Goal: Transaction & Acquisition: Obtain resource

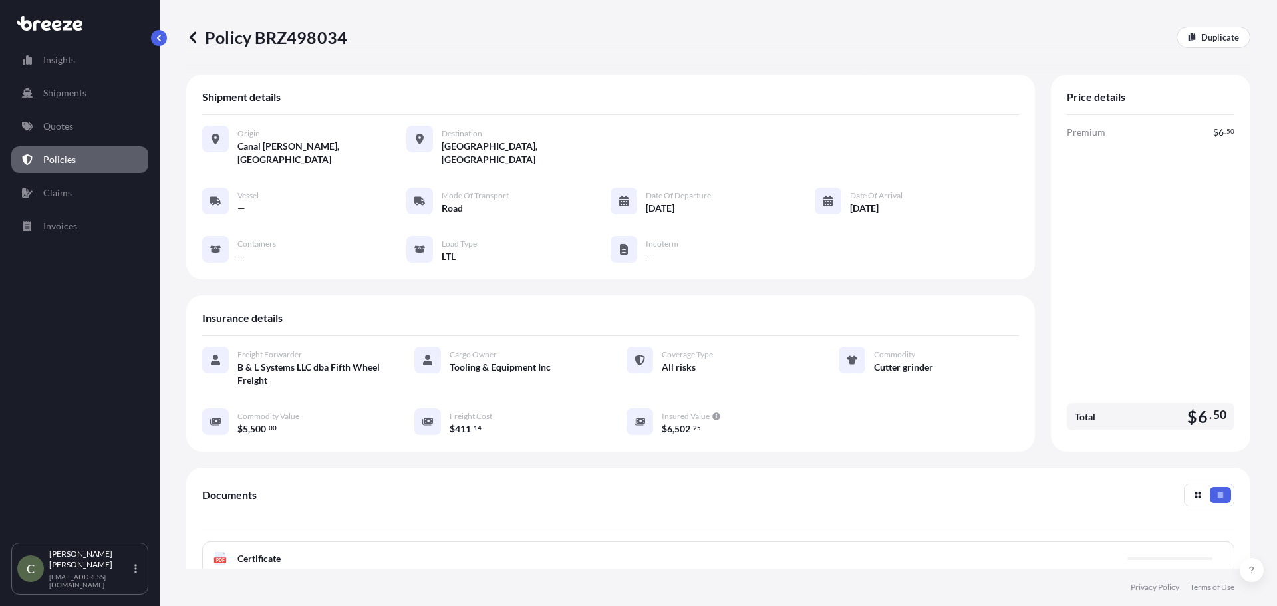
scroll to position [194, 0]
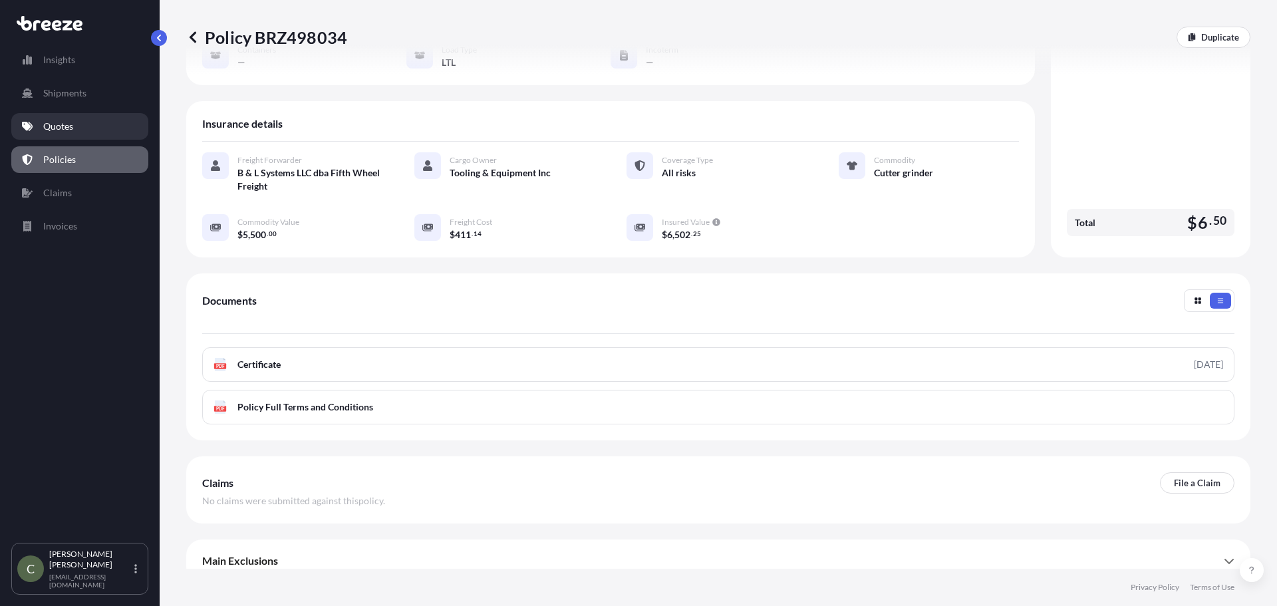
click at [68, 122] on p "Quotes" at bounding box center [58, 126] width 30 height 13
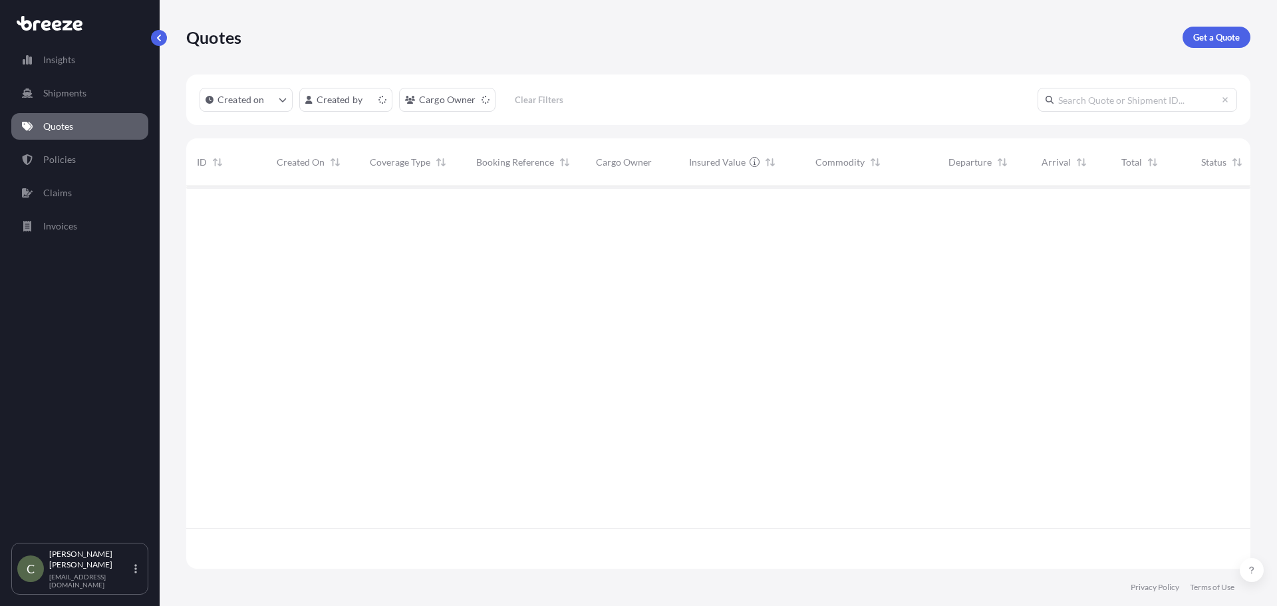
scroll to position [380, 1054]
click at [1215, 38] on p "Get a Quote" at bounding box center [1216, 37] width 47 height 13
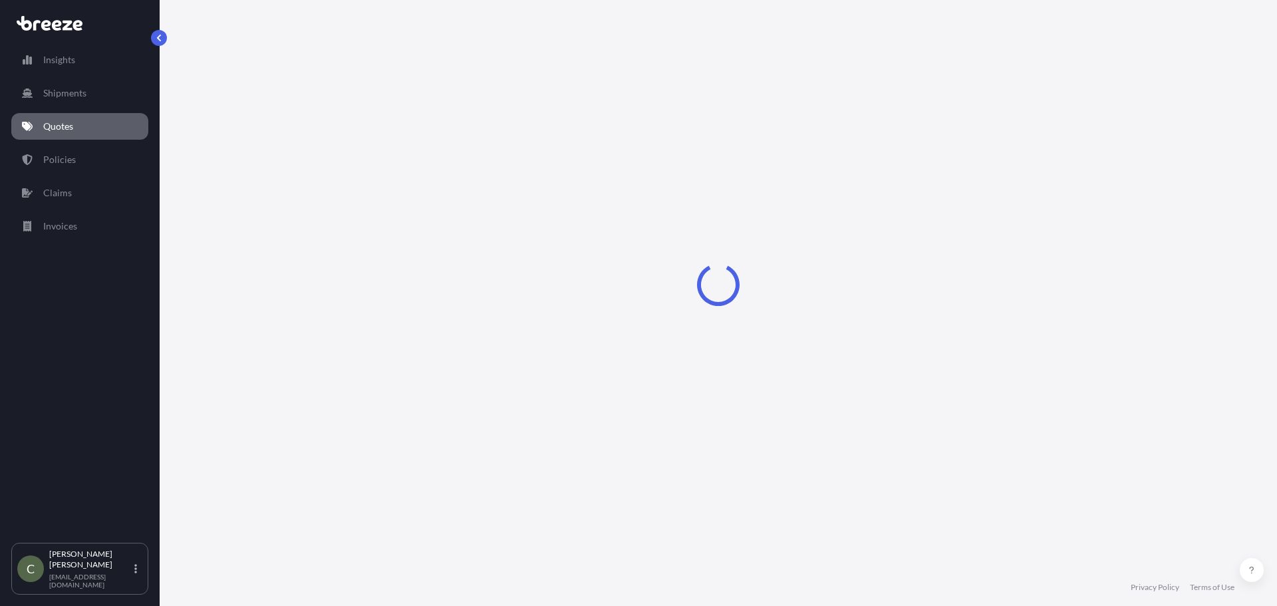
select select "Sea"
select select "1"
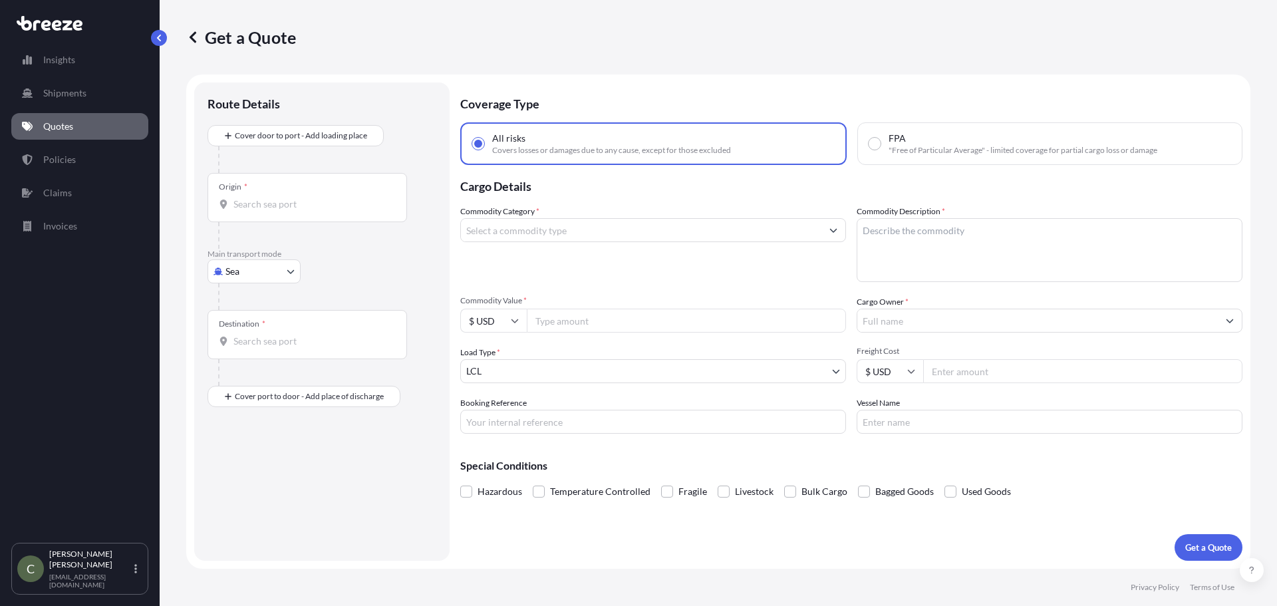
click at [287, 273] on body "Insights Shipments Quotes Policies Claims Invoices C [PERSON_NAME] [EMAIL_ADDRE…" at bounding box center [638, 303] width 1277 height 606
click at [249, 354] on span "Road" at bounding box center [243, 353] width 21 height 13
select select "Road"
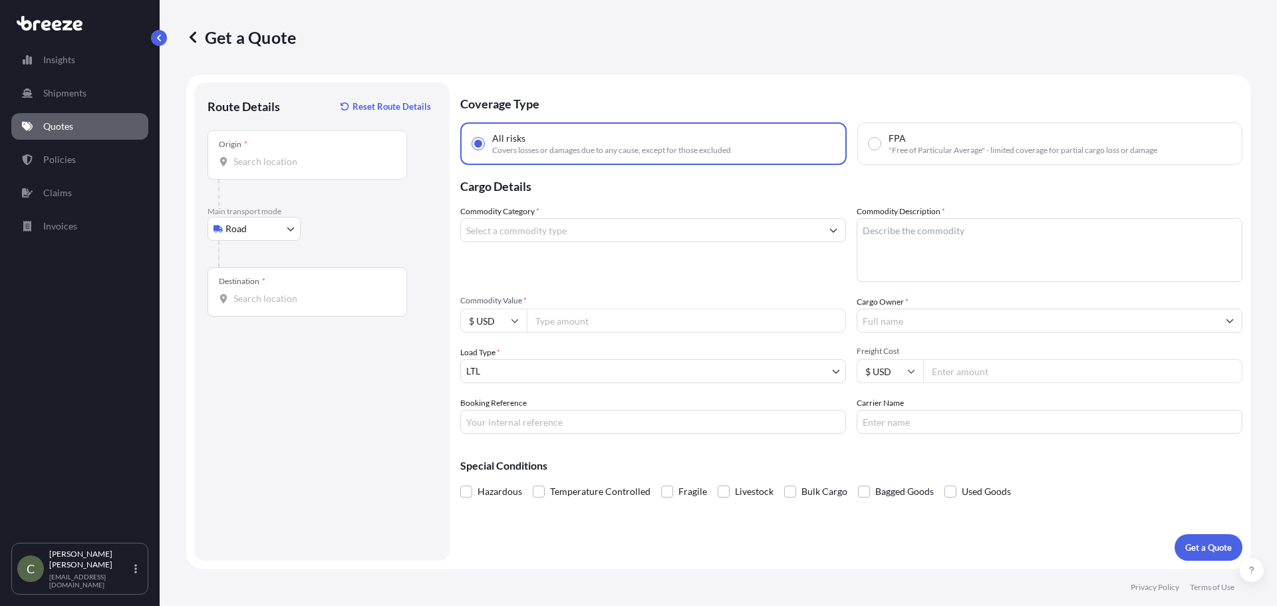
click at [236, 166] on input "Origin *" at bounding box center [311, 161] width 157 height 13
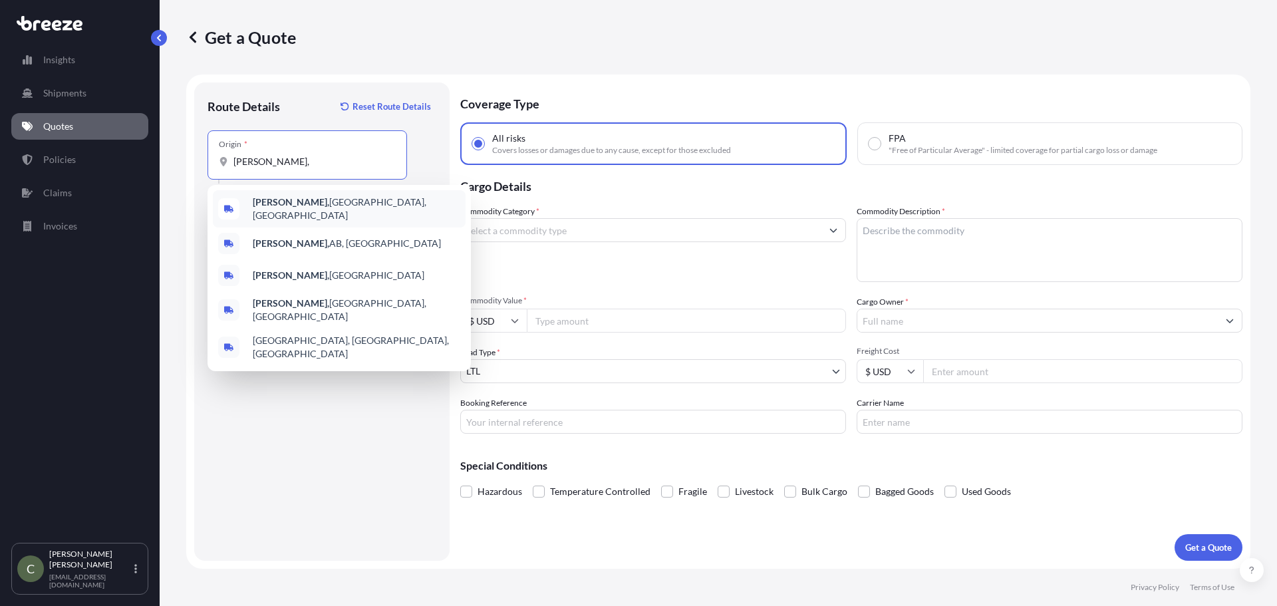
click at [276, 208] on b "[PERSON_NAME]," at bounding box center [291, 201] width 76 height 11
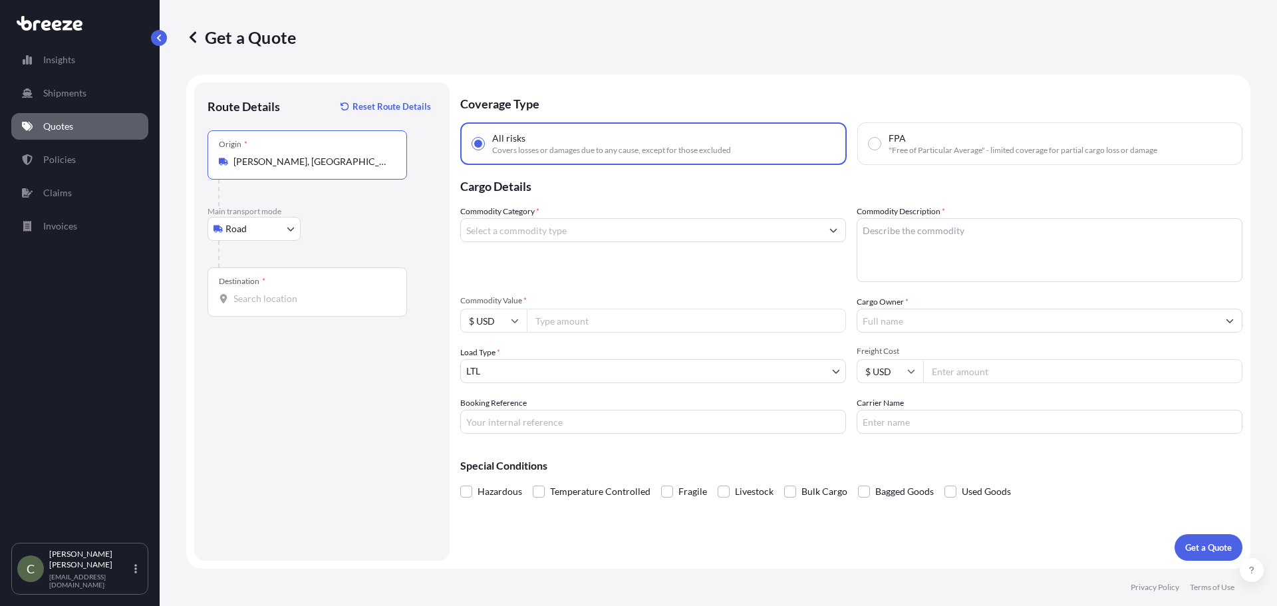
type input "[PERSON_NAME], [GEOGRAPHIC_DATA], [GEOGRAPHIC_DATA]"
click at [270, 306] on div "Destination *" at bounding box center [308, 291] width 200 height 49
click at [270, 305] on input "Destination *" at bounding box center [311, 298] width 157 height 13
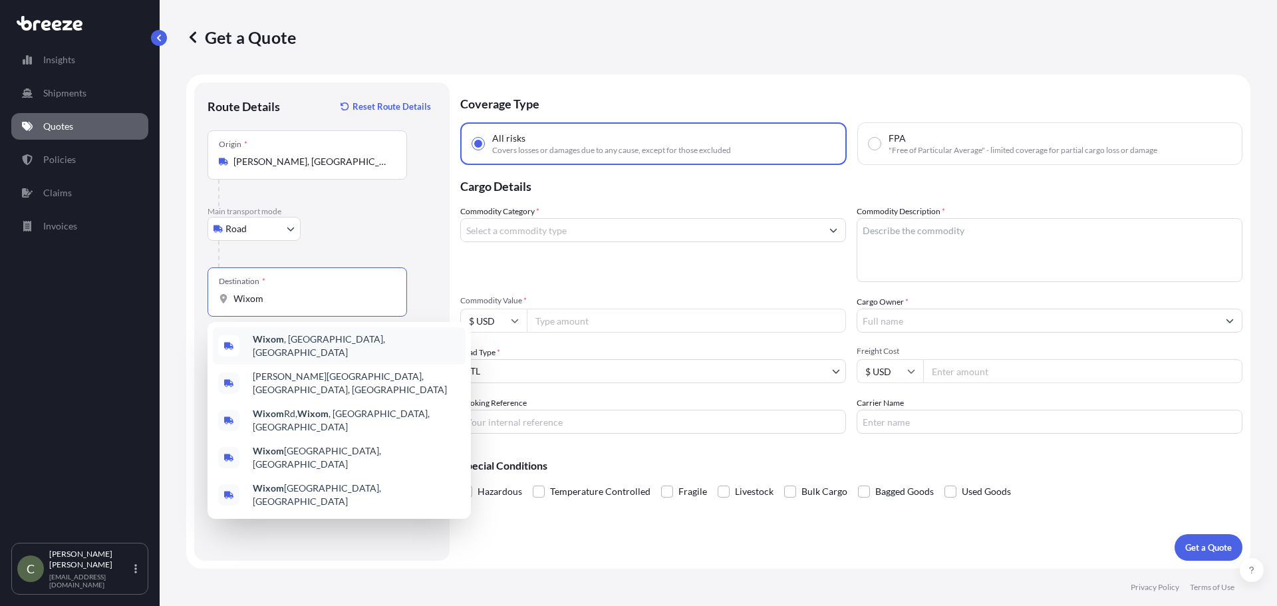
click at [287, 354] on div "Wixom , [GEOGRAPHIC_DATA], [GEOGRAPHIC_DATA]" at bounding box center [339, 345] width 253 height 37
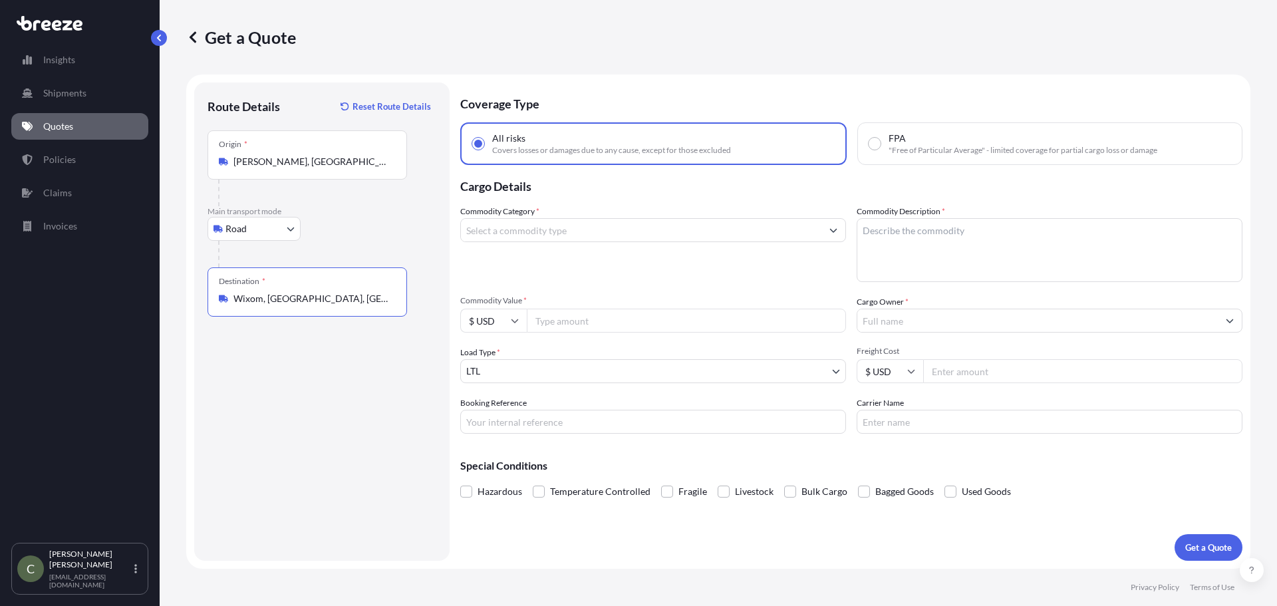
type input "Wixom, [GEOGRAPHIC_DATA], [GEOGRAPHIC_DATA]"
click at [565, 228] on input "Commodity Category *" at bounding box center [641, 230] width 360 height 24
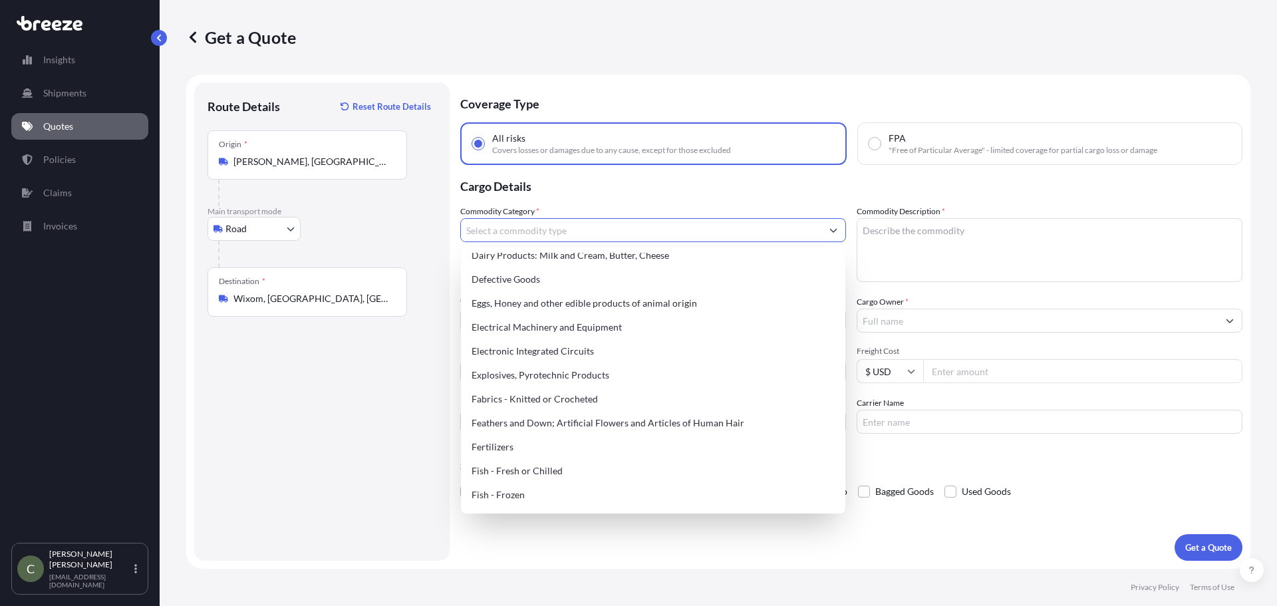
scroll to position [599, 0]
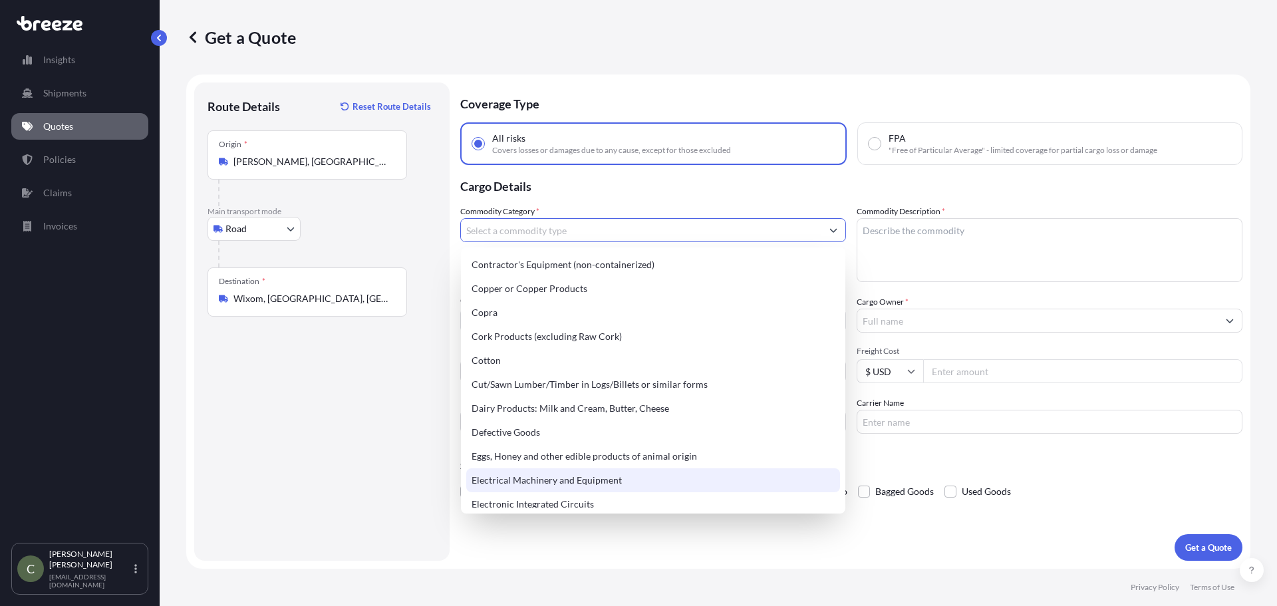
click at [569, 482] on div "Electrical Machinery and Equipment" at bounding box center [653, 480] width 374 height 24
type input "Electrical Machinery and Equipment"
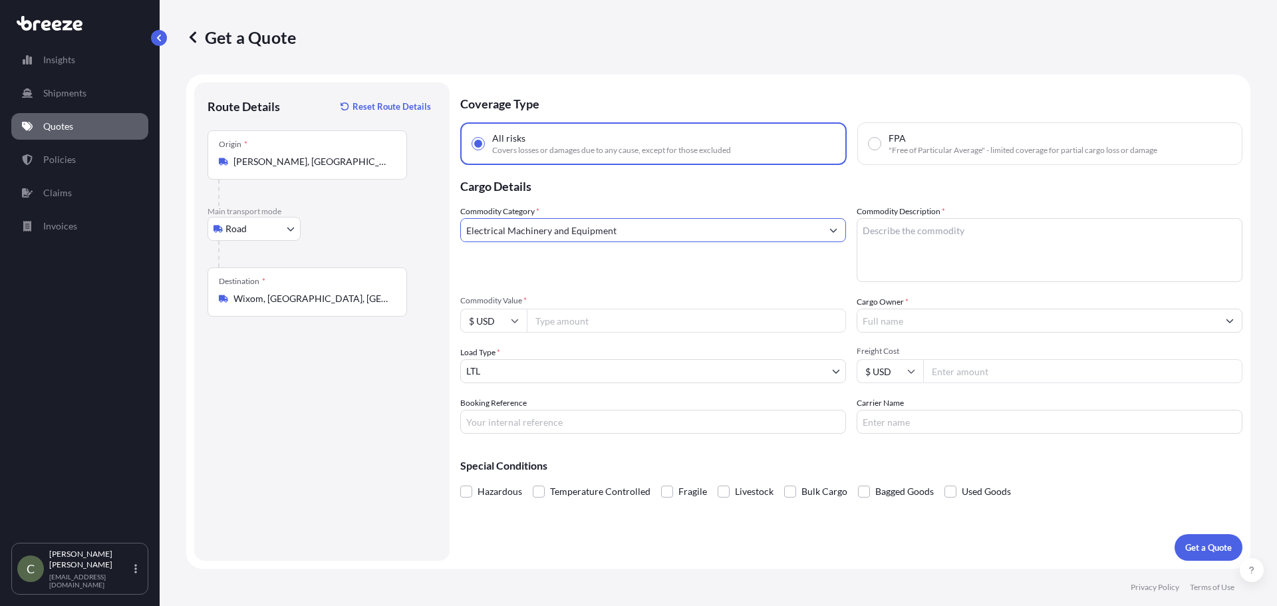
click at [895, 225] on textarea "Commodity Description *" at bounding box center [1050, 250] width 386 height 64
type textarea "Vending Machine"
click at [631, 321] on input "Commodity Value *" at bounding box center [686, 321] width 319 height 24
click at [599, 320] on input "Commodity Value *" at bounding box center [686, 321] width 319 height 24
type input "38000"
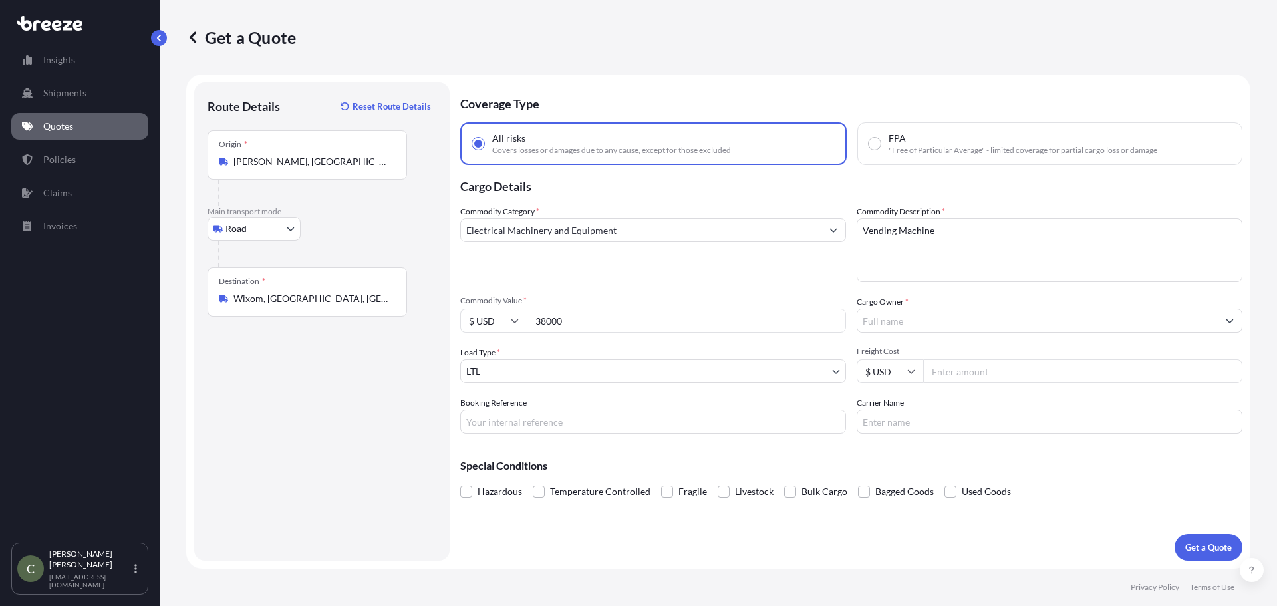
click at [900, 319] on input "Cargo Owner *" at bounding box center [1037, 321] width 360 height 24
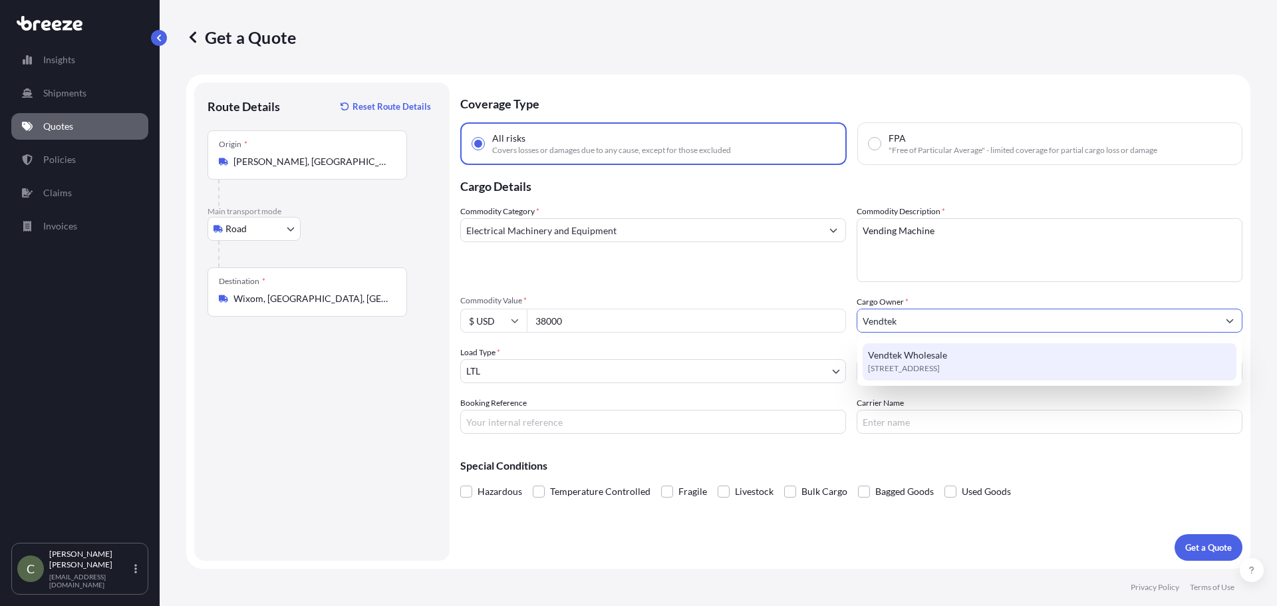
click at [914, 360] on span "Vendtek Wholesale" at bounding box center [907, 355] width 79 height 13
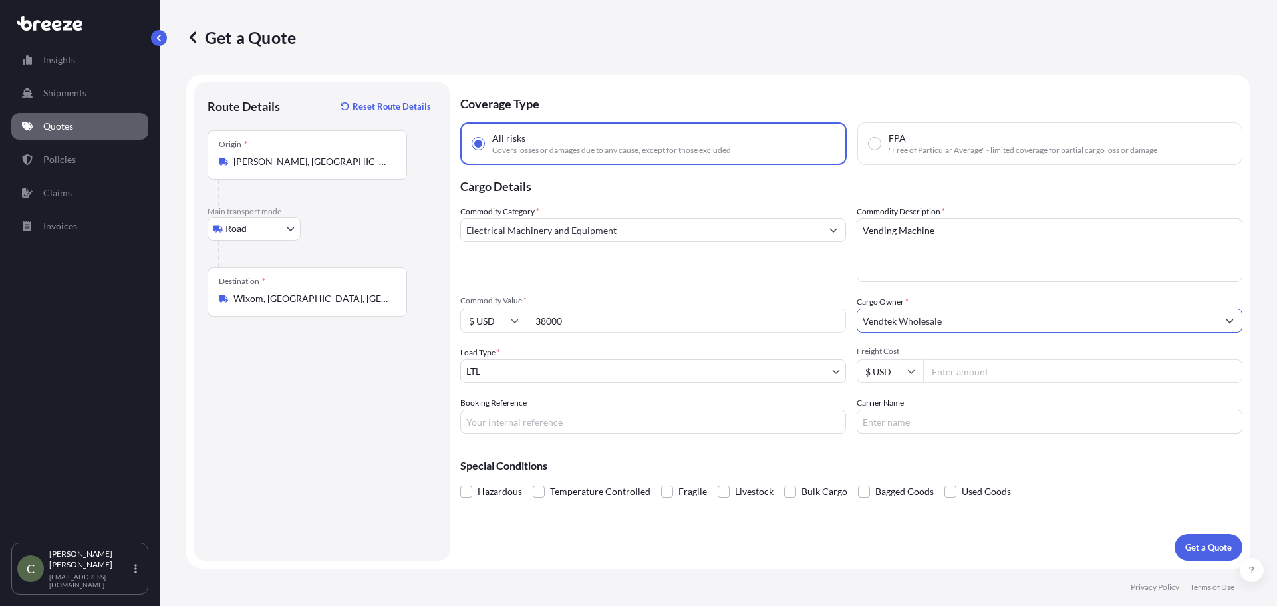
type input "Vendtek Wholesale"
click at [950, 374] on input "Freight Cost" at bounding box center [1082, 371] width 319 height 24
type input "316.82"
click at [952, 448] on div "Special Conditions Hazardous Temperature Controlled Fragile Livestock Bulk Carg…" at bounding box center [851, 472] width 782 height 57
click at [1186, 543] on p "Get a Quote" at bounding box center [1208, 547] width 47 height 13
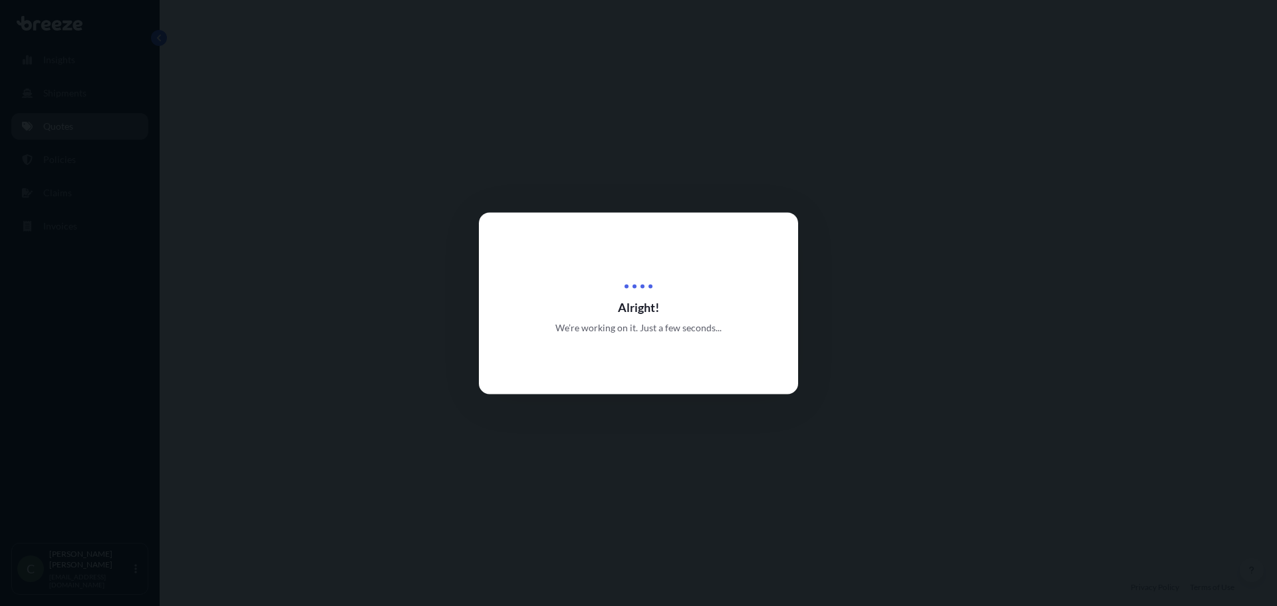
select select "Road"
select select "1"
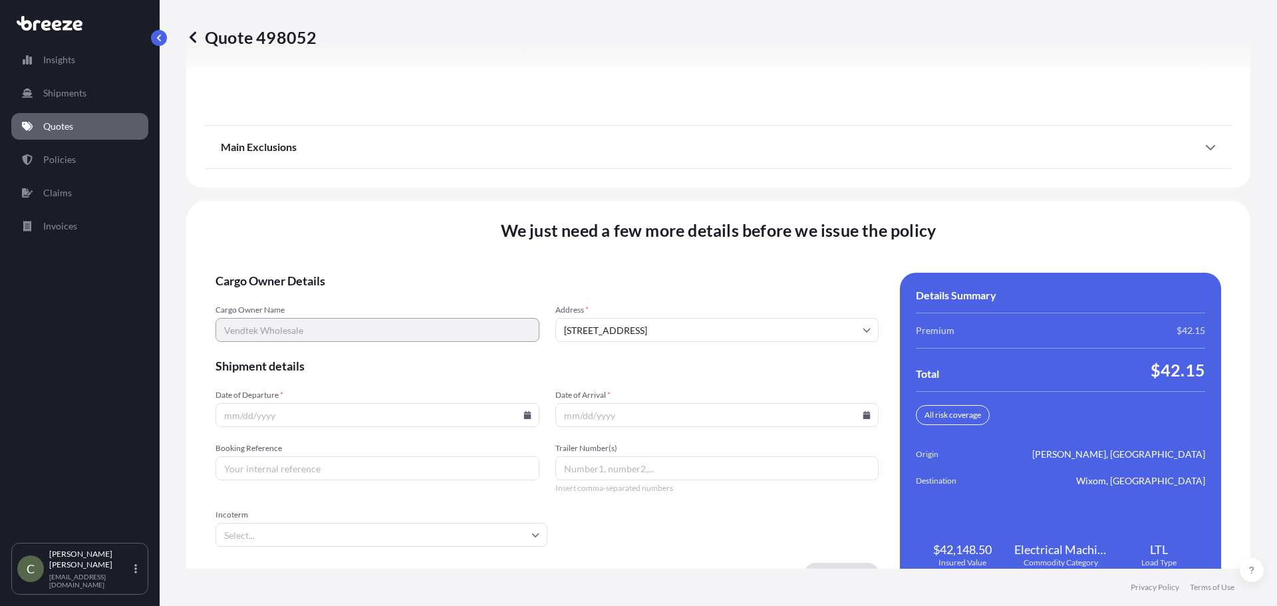
scroll to position [1717, 0]
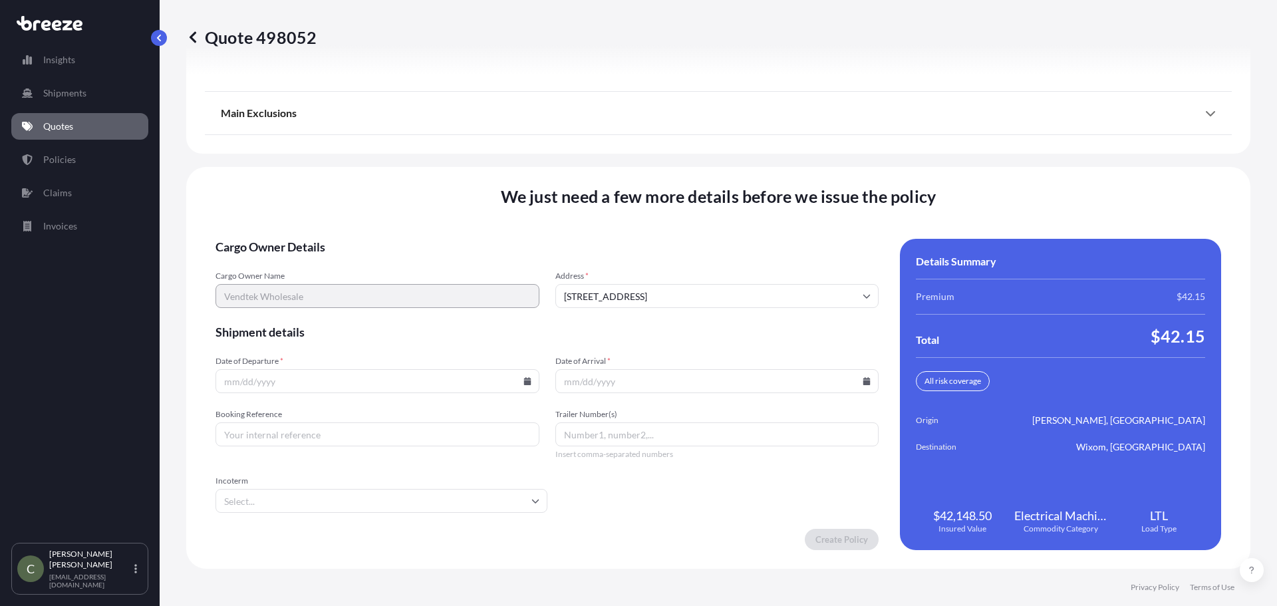
click at [523, 383] on icon at bounding box center [526, 381] width 7 height 8
click at [343, 209] on button "3" at bounding box center [335, 210] width 21 height 21
type input "[DATE]"
click at [863, 381] on icon at bounding box center [866, 381] width 7 height 8
click at [736, 209] on button "5" at bounding box center [725, 210] width 21 height 21
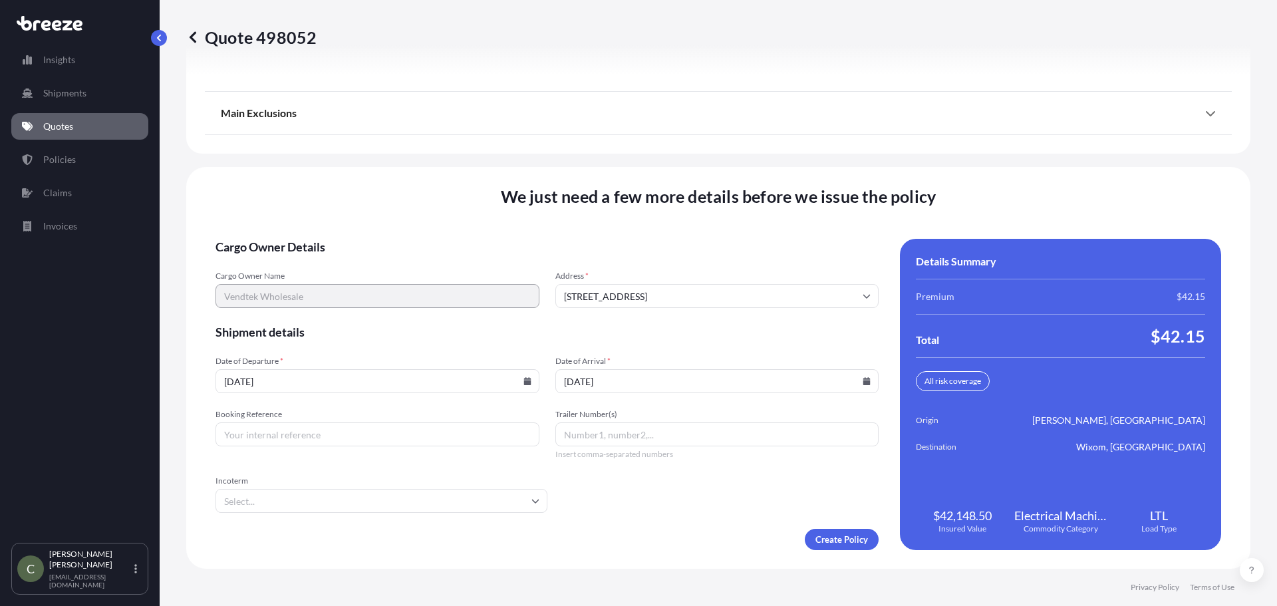
type input "[DATE]"
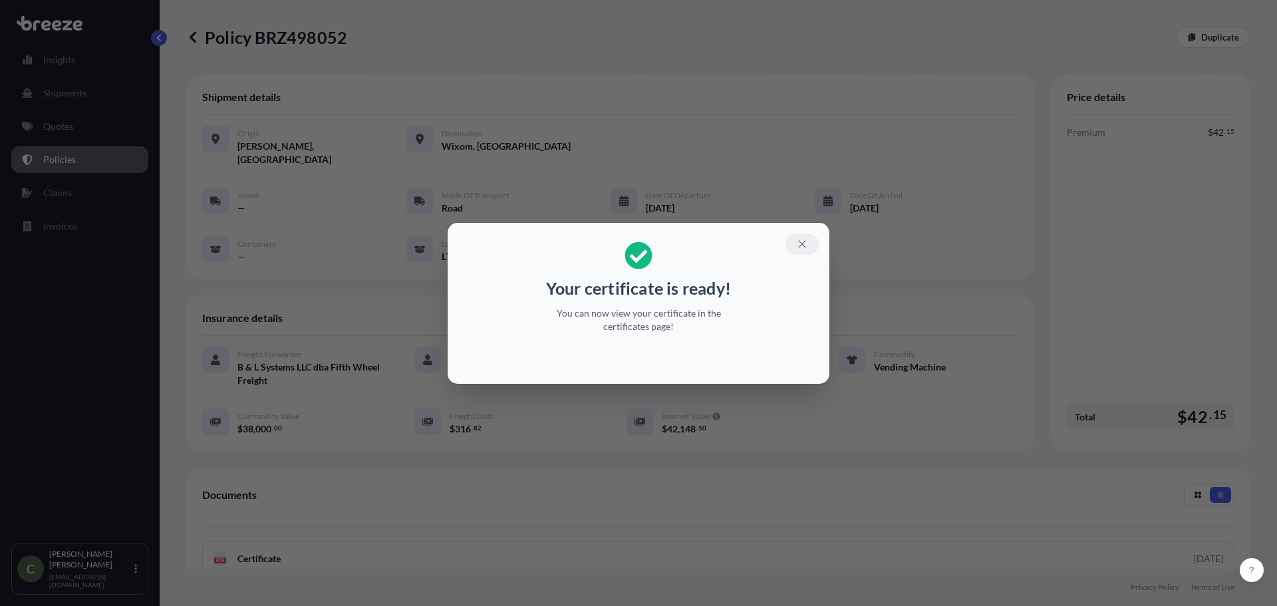
click at [800, 245] on icon "button" at bounding box center [802, 244] width 12 height 12
